Goal: Transaction & Acquisition: Purchase product/service

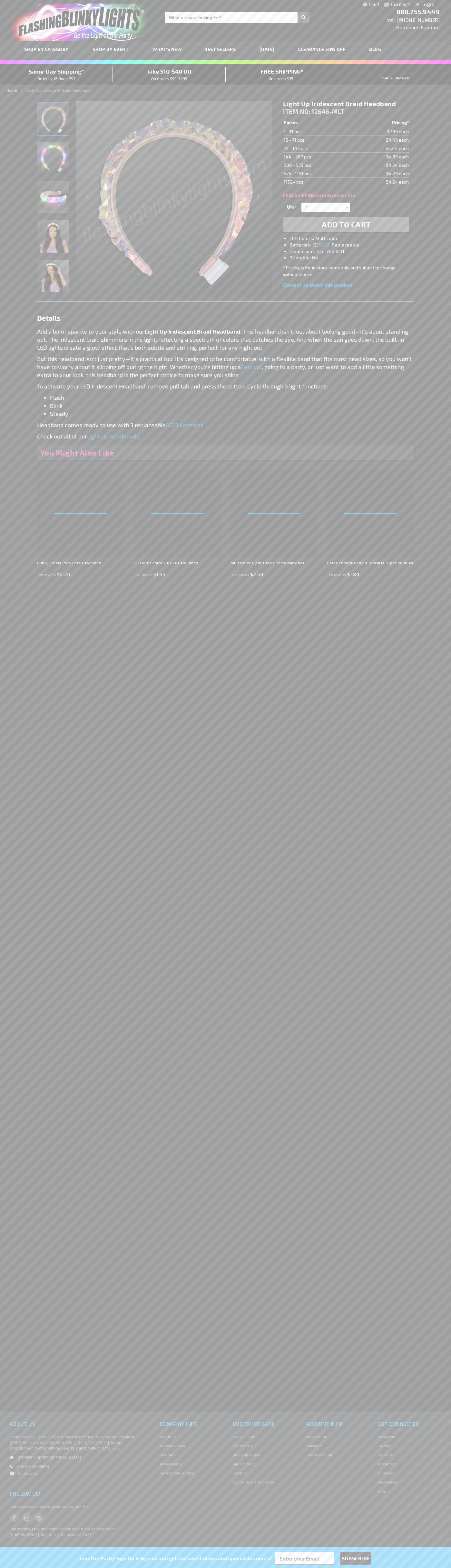
click at [346, 104] on h1 "Light Up Iridescent Braid Headband" at bounding box center [346, 103] width 126 height 8
click at [346, 224] on span "Add to Cart" at bounding box center [346, 224] width 49 height 10
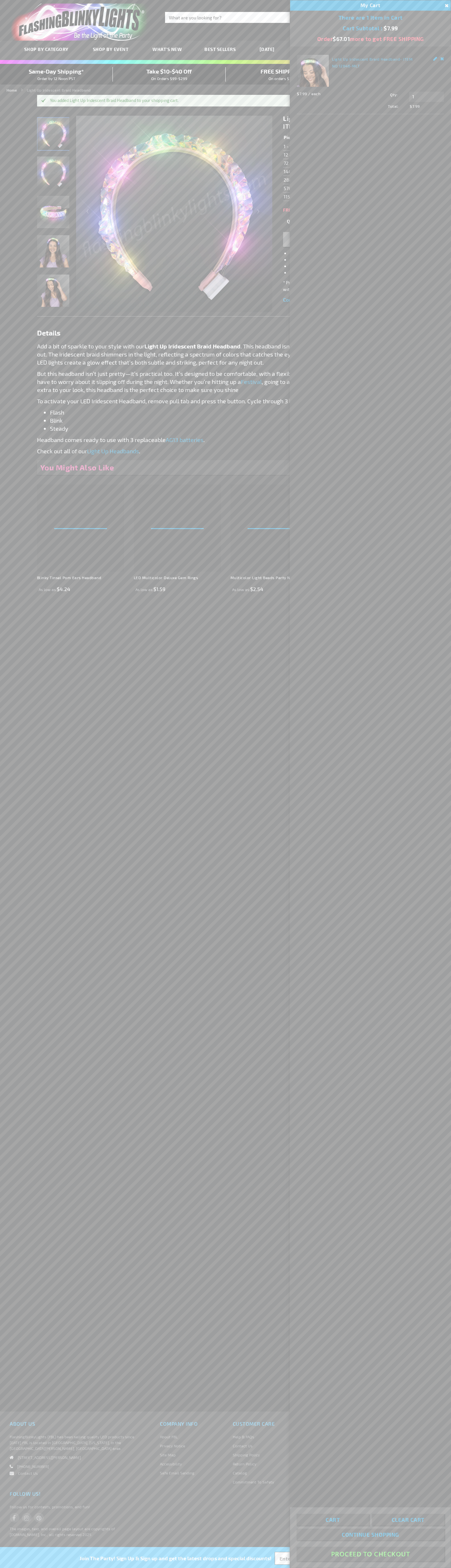
click at [370, 1555] on button "Proceed To Checkout" at bounding box center [370, 1554] width 148 height 15
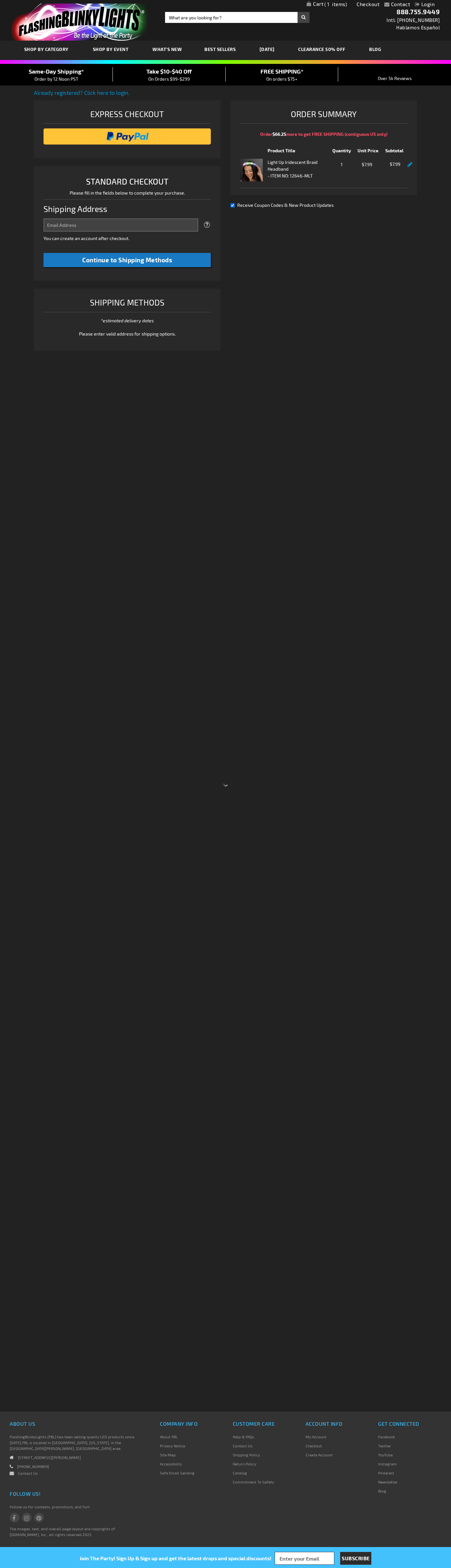
select select "US"
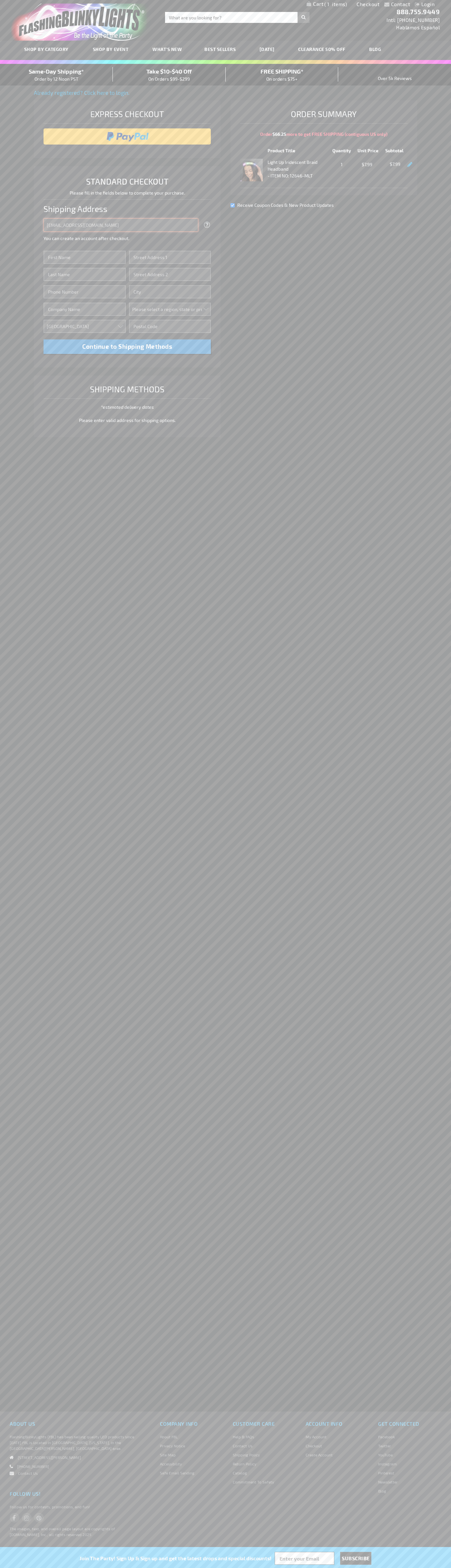
type input "johnsmith005@storebotmail.joonix.net"
type input "John"
type input "201 Colorado St"
type input "First floor"
type input "austin"
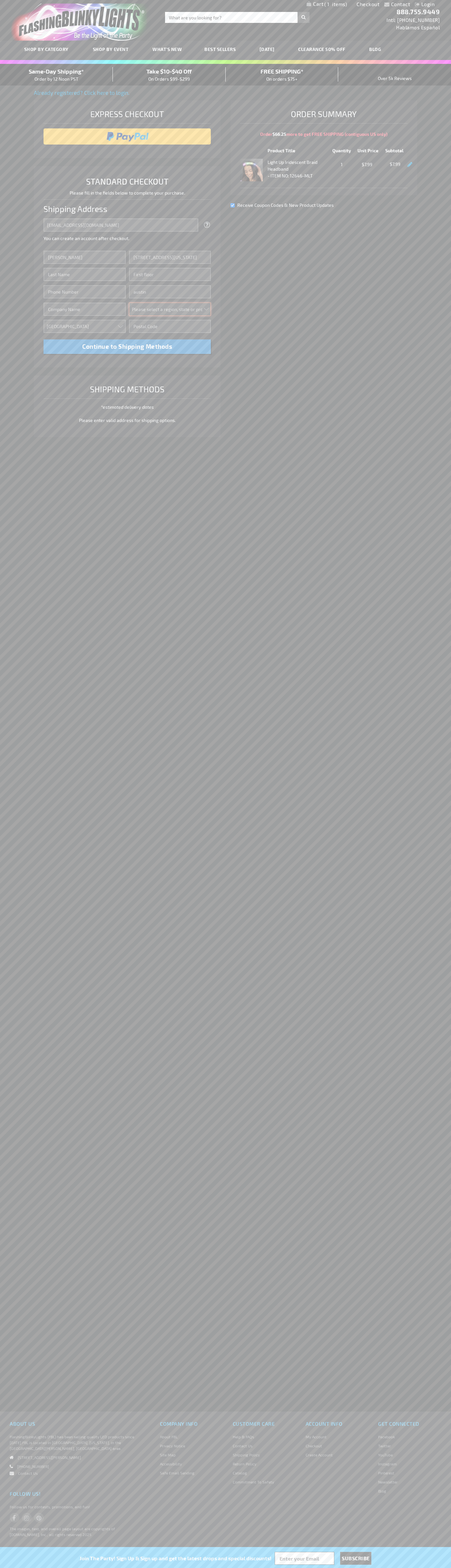
select select "57"
type input "78701"
type input "Smith"
type input "6502530000"
type input "John Smith"
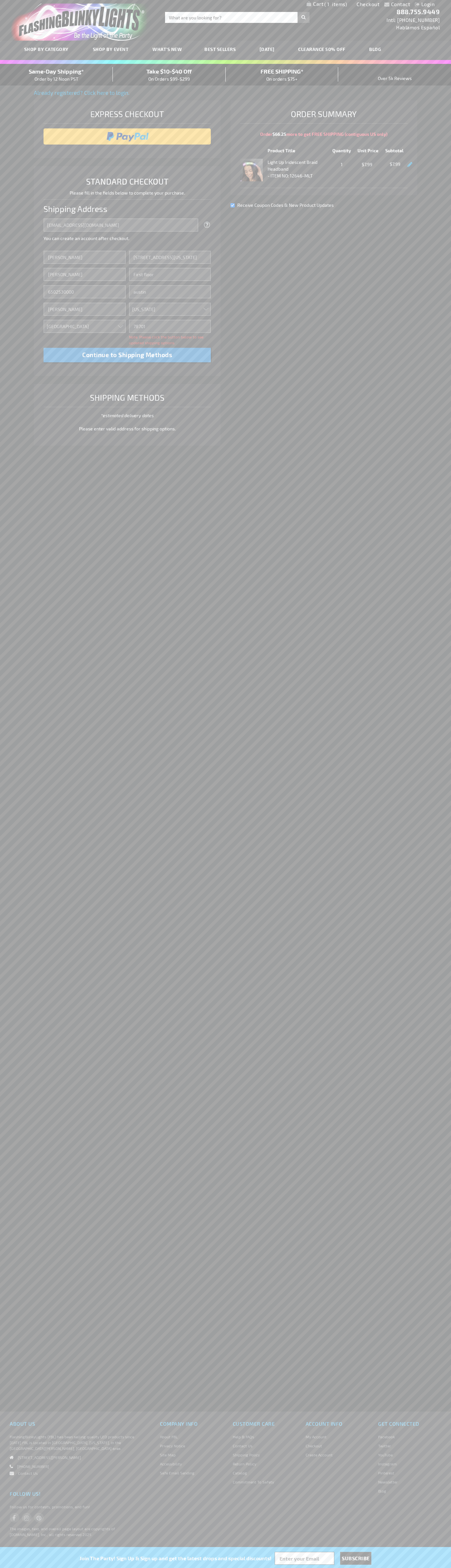
click at [56, 75] on div "Same-Day Shipping* Order by 12 Noon PST" at bounding box center [56, 74] width 113 height 15
